Goal: Transaction & Acquisition: Download file/media

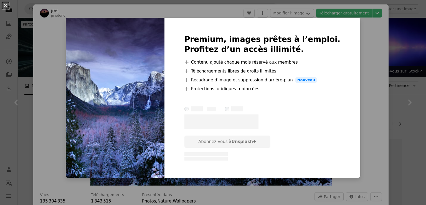
scroll to position [222, 0]
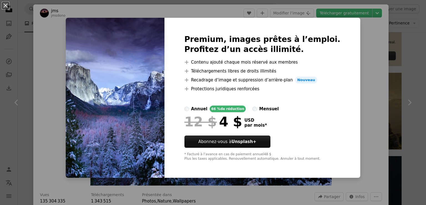
click at [378, 79] on div "An X shape Premium, images prêtes à l’emploi. Profitez d’un accès illimité. A p…" at bounding box center [213, 102] width 426 height 205
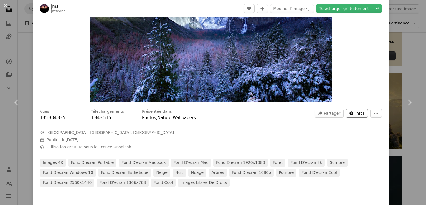
scroll to position [111, 0]
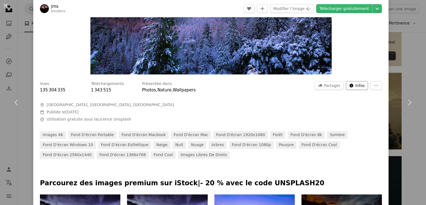
click at [356, 82] on span "Infos" at bounding box center [360, 85] width 9 height 8
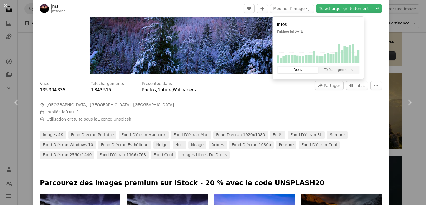
drag, startPoint x: 195, startPoint y: 103, endPoint x: 189, endPoint y: 100, distance: 6.5
click at [194, 102] on span "A map marker [GEOGRAPHIC_DATA], [GEOGRAPHIC_DATA], [GEOGRAPHIC_DATA]" at bounding box center [123, 105] width 167 height 6
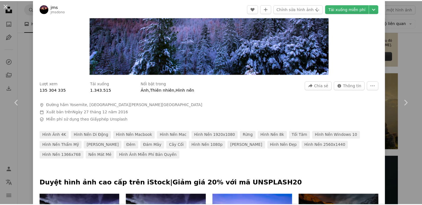
scroll to position [0, 0]
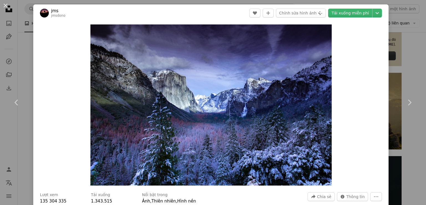
click at [408, 68] on div "An X shape Chevron left Chevron right jms jmsdono A heart A plus sign Chỉnh sửa…" at bounding box center [213, 102] width 426 height 205
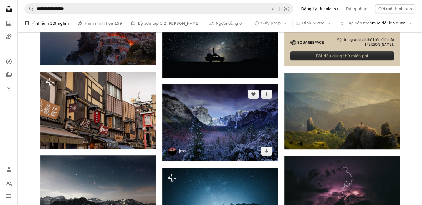
scroll to position [305, 0]
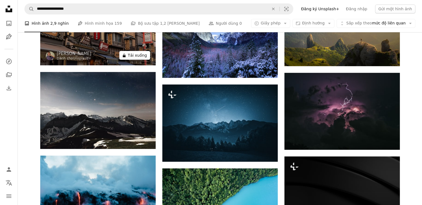
click at [133, 53] on font "Tải xuống" at bounding box center [137, 55] width 19 height 4
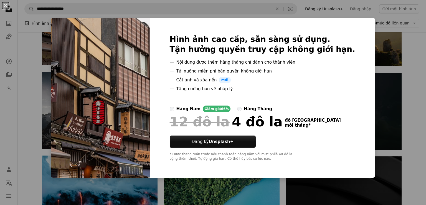
click at [388, 76] on div "An X shape Hình ảnh cao cấp, sẵn sàng sử dụng. Tận hưởng quyền truy cập không g…" at bounding box center [213, 102] width 426 height 205
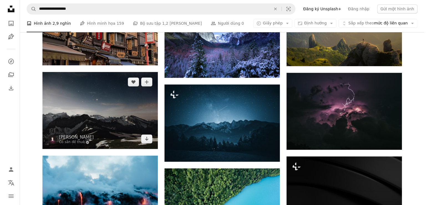
scroll to position [250, 0]
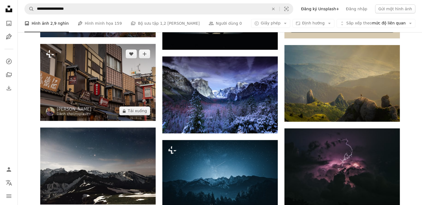
click at [104, 79] on img at bounding box center [98, 82] width 116 height 77
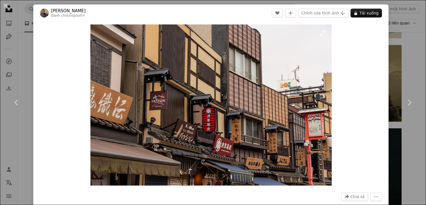
click at [195, 105] on img "Phóng to hình ảnh này" at bounding box center [212, 104] width 242 height 161
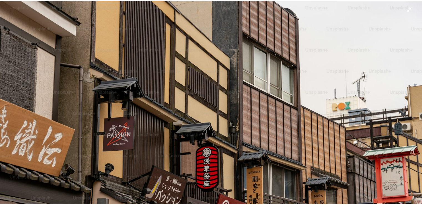
scroll to position [37, 0]
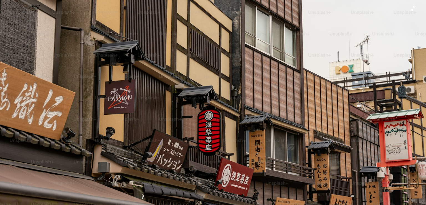
click at [385, 72] on img "Zoom arrière sur cette image" at bounding box center [213, 105] width 427 height 285
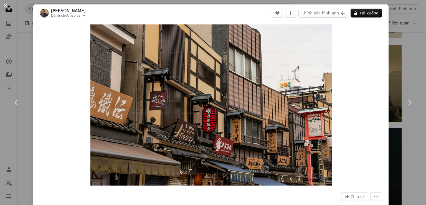
click at [392, 65] on div "An X shape Chevron left Chevron right [PERSON_NAME] Dành cho Unsplash+ A heart …" at bounding box center [213, 102] width 426 height 205
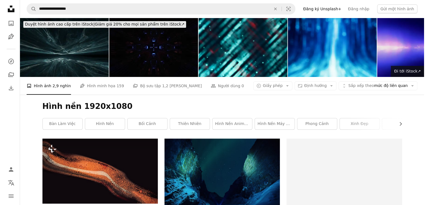
scroll to position [139, 0]
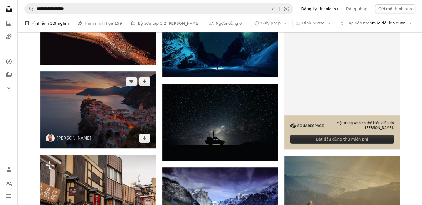
click at [111, 117] on img at bounding box center [98, 109] width 116 height 77
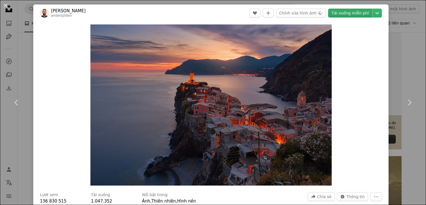
click at [345, 11] on font "Tải xuống miễn phí" at bounding box center [350, 13] width 37 height 4
